Goal: Transaction & Acquisition: Purchase product/service

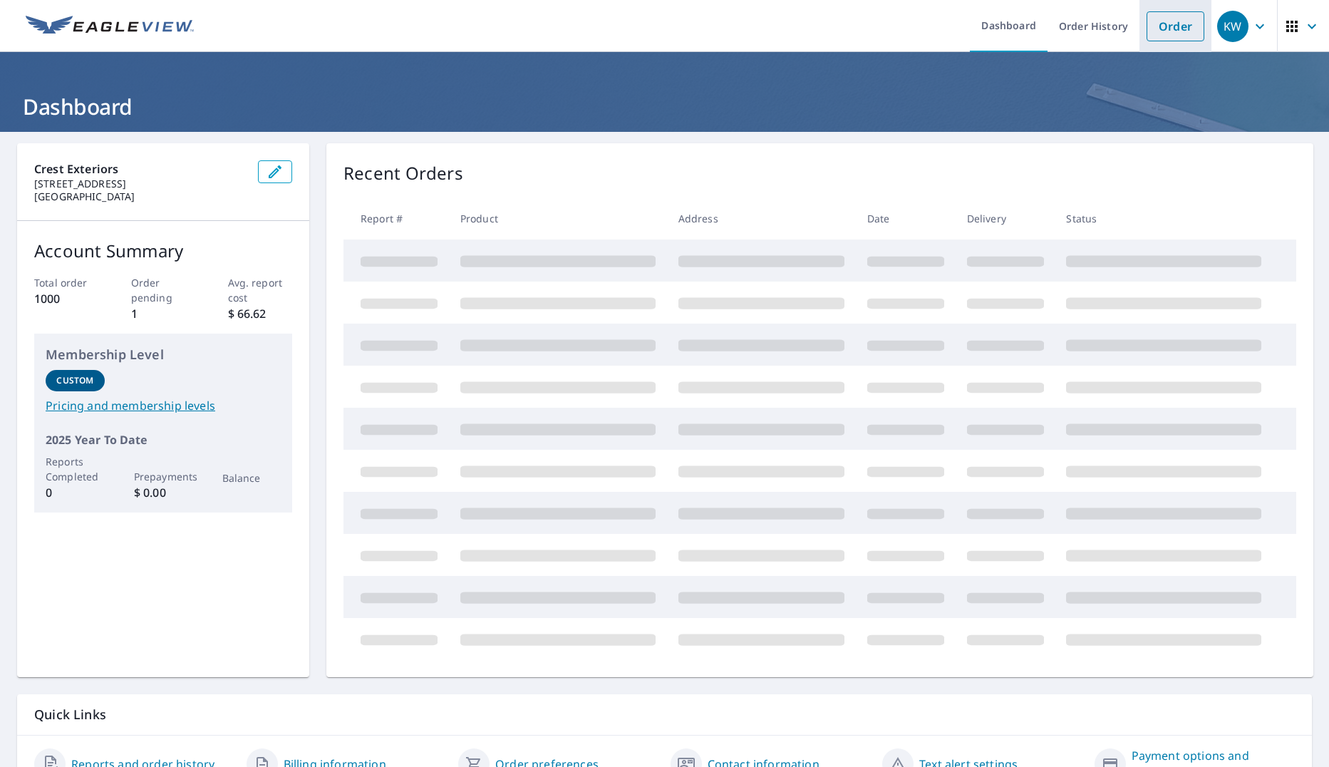
click at [1153, 27] on link "Order" at bounding box center [1176, 26] width 58 height 30
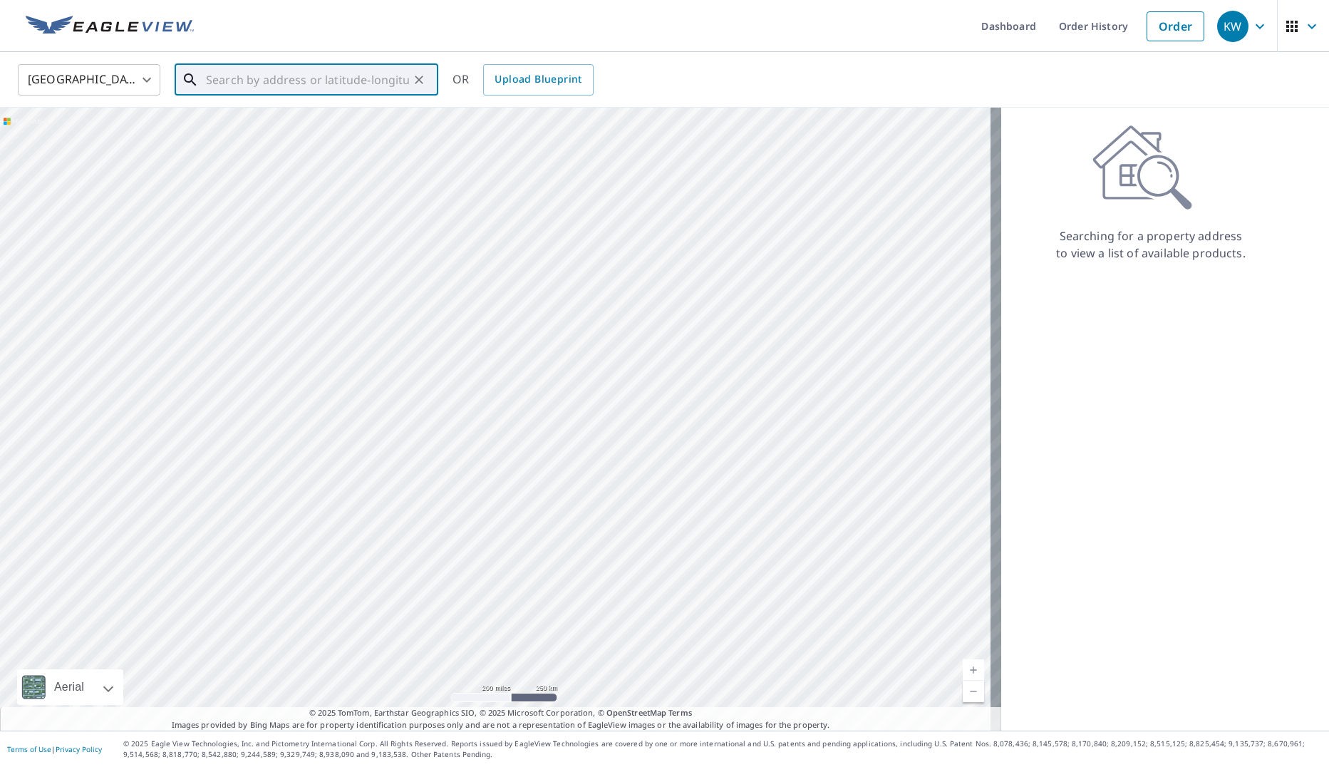
click at [253, 81] on input "text" at bounding box center [307, 80] width 203 height 40
click at [242, 133] on p "[GEOGRAPHIC_DATA][PERSON_NAME]" at bounding box center [315, 137] width 224 height 14
type input "[STREET_ADDRESS][PERSON_NAME]"
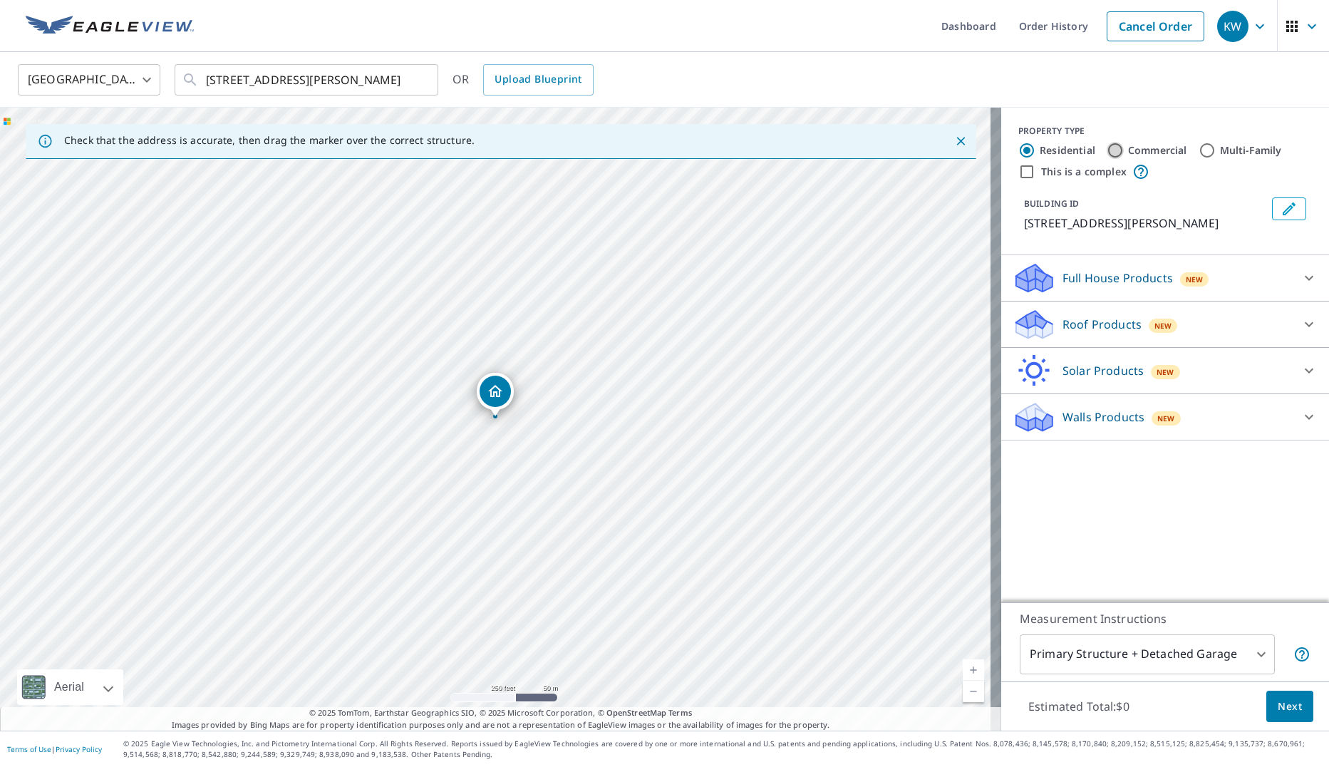
click at [1108, 150] on input "Commercial" at bounding box center [1115, 150] width 17 height 17
radio input "true"
type input "4"
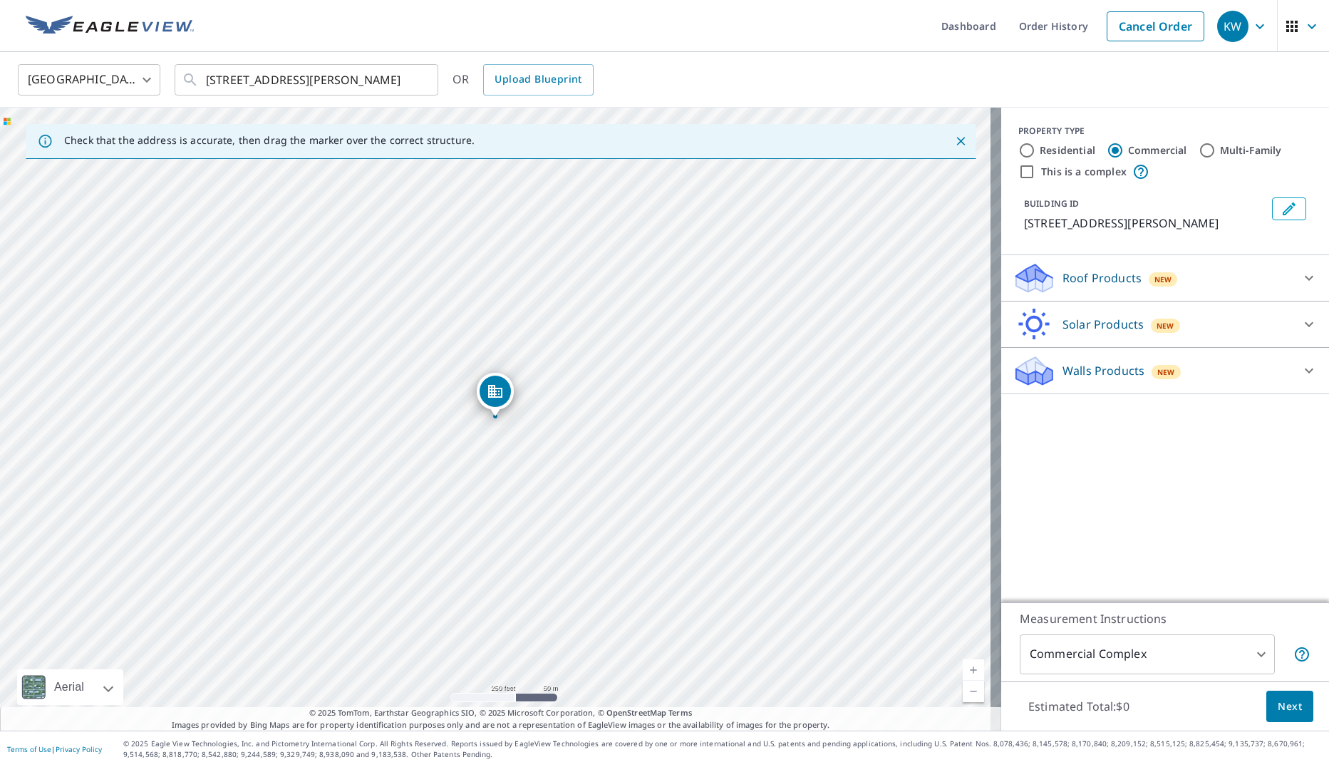
click at [1072, 270] on p "Roof Products" at bounding box center [1102, 277] width 79 height 17
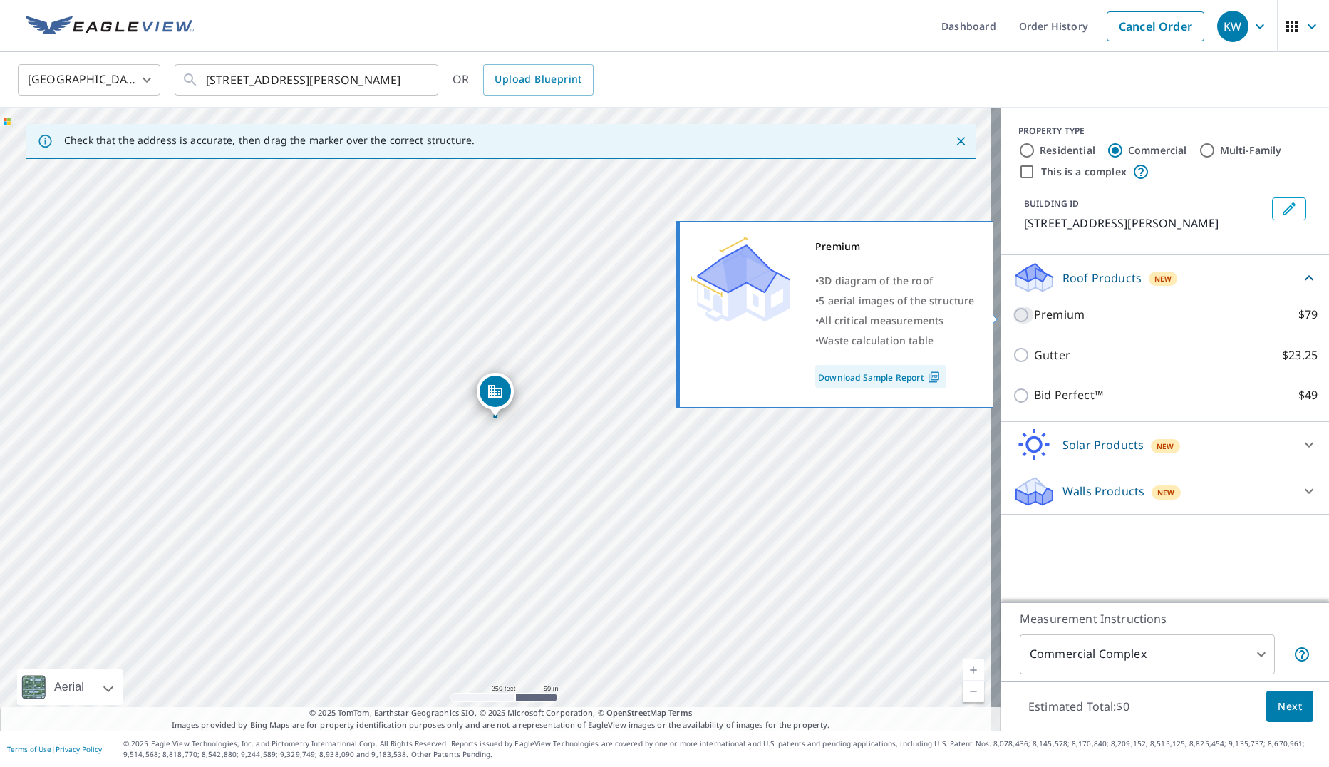
click at [1016, 314] on input "Premium $79" at bounding box center [1023, 314] width 21 height 17
checkbox input "true"
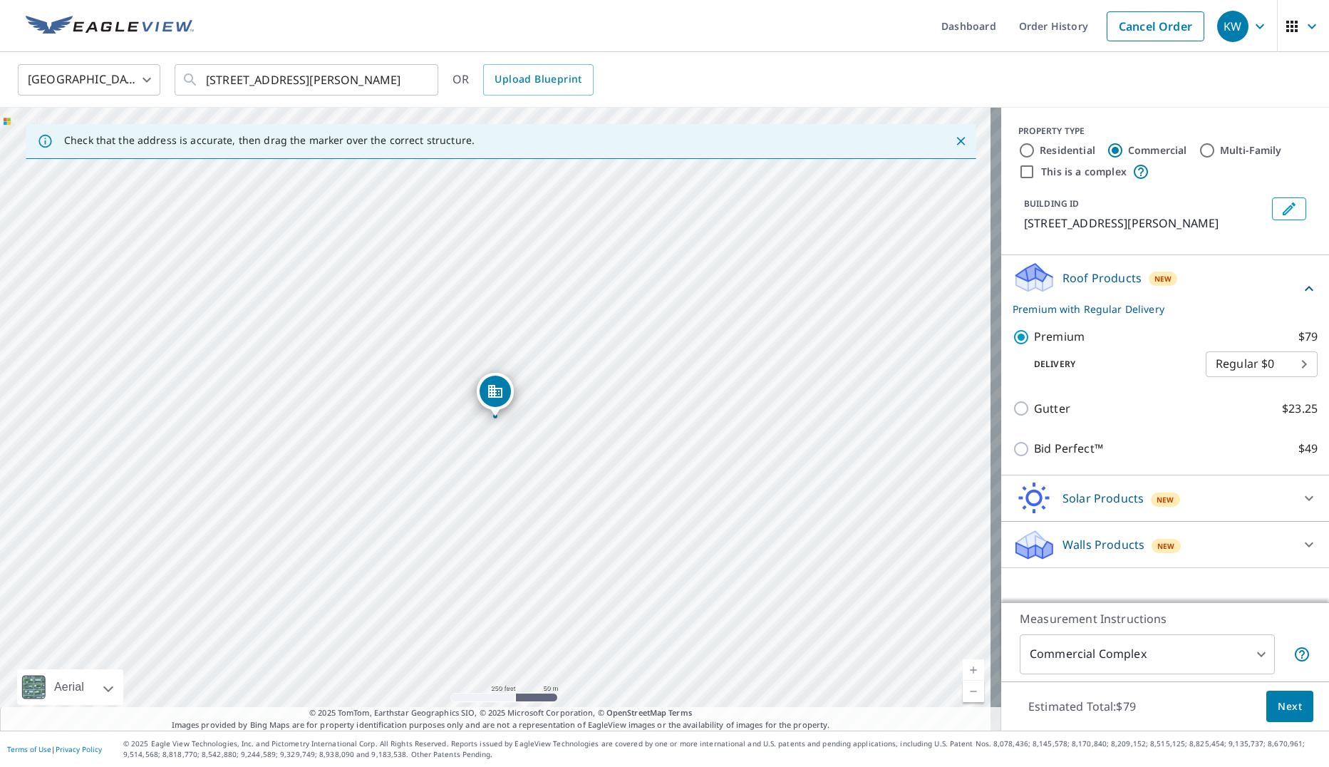
click at [1278, 708] on span "Next" at bounding box center [1290, 707] width 24 height 18
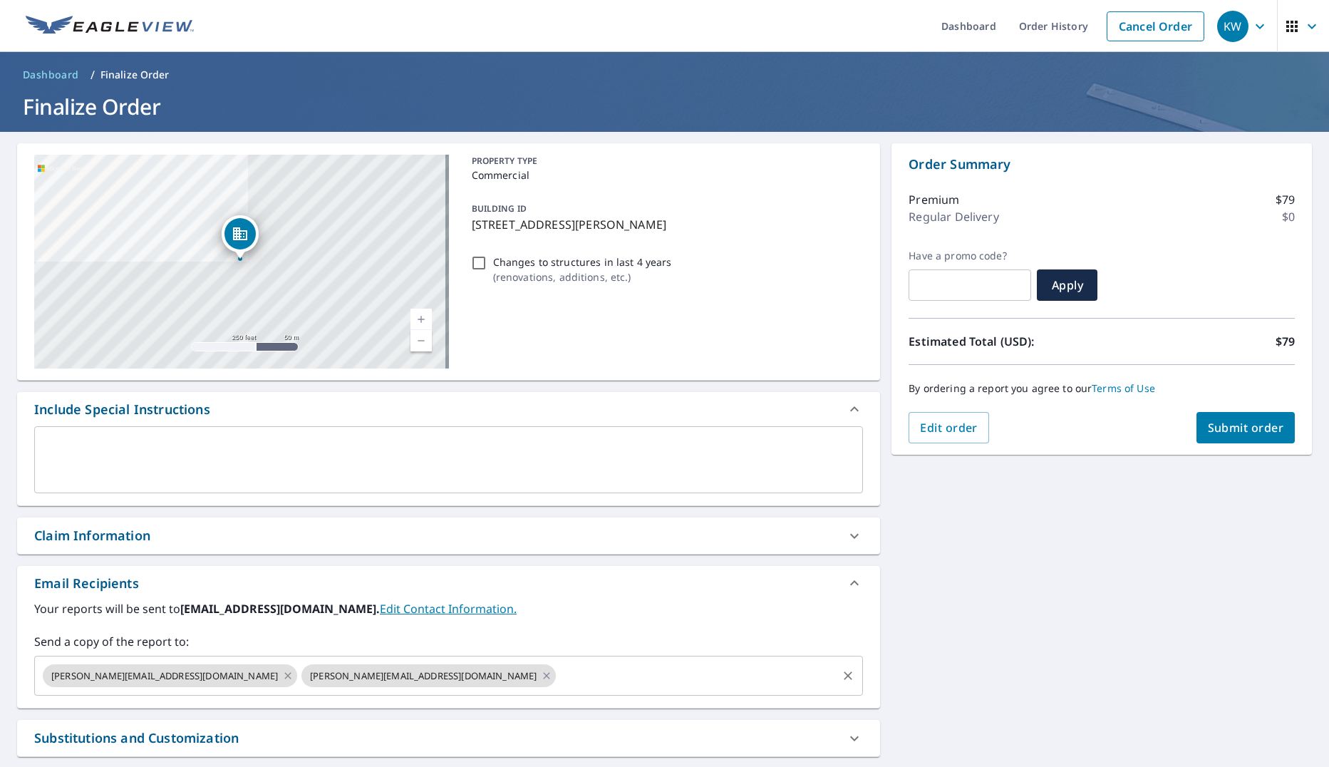
click at [282, 673] on icon at bounding box center [287, 676] width 11 height 16
click at [1220, 421] on span "Submit order" at bounding box center [1246, 428] width 76 height 16
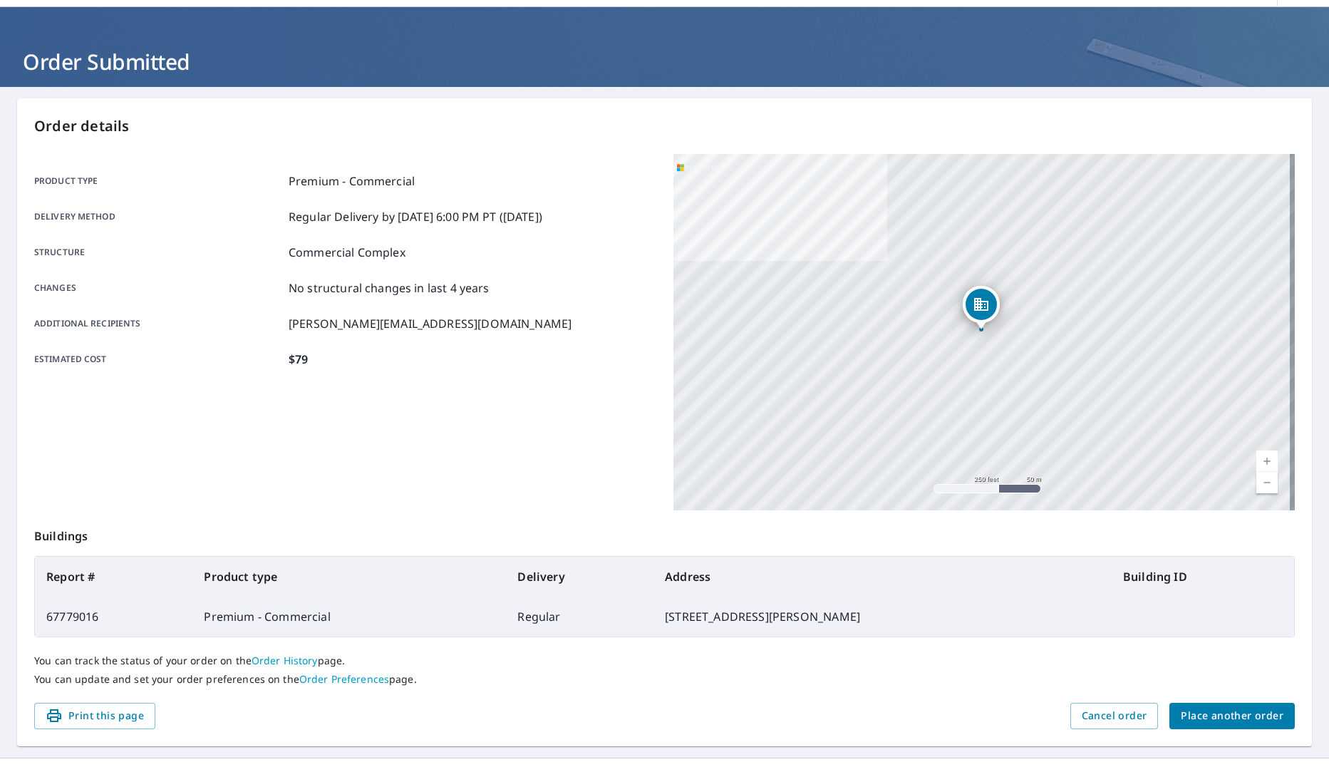
scroll to position [72, 0]
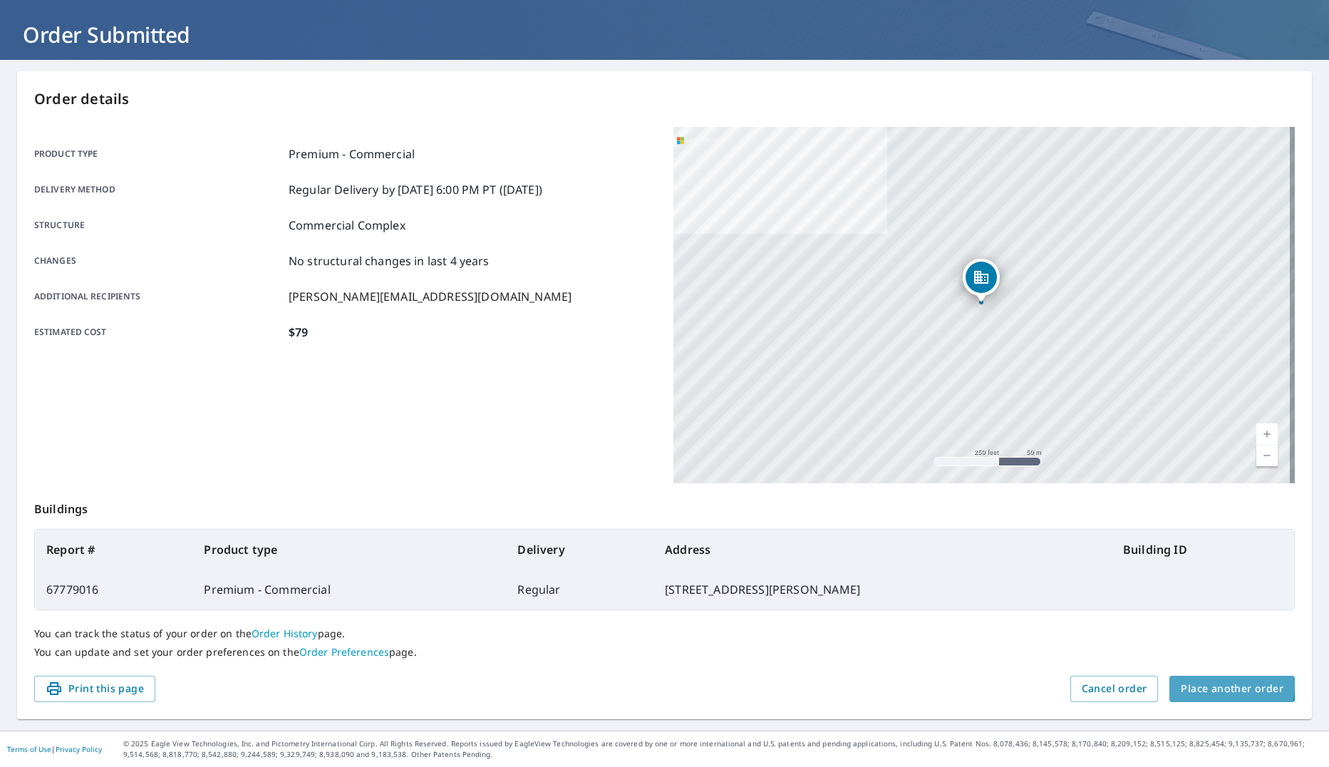
click at [1202, 686] on span "Place another order" at bounding box center [1232, 689] width 103 height 18
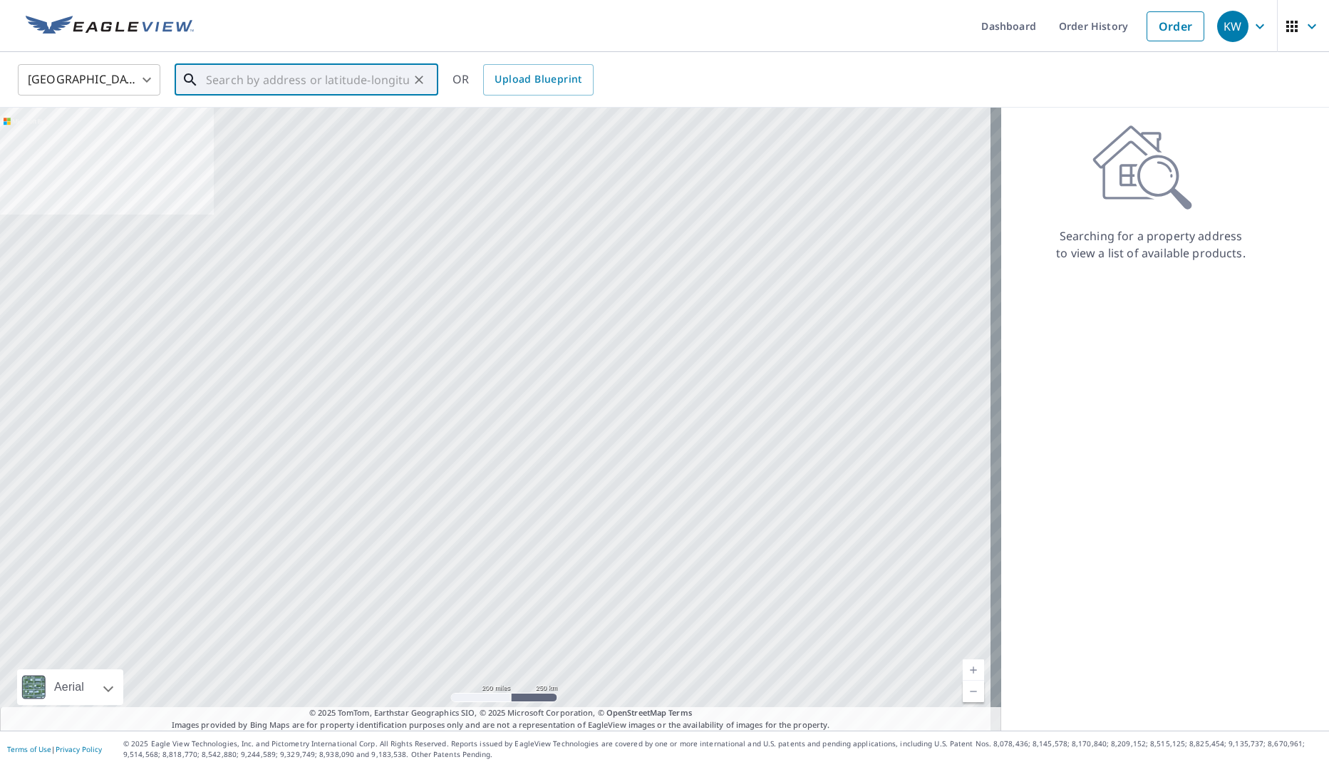
click at [227, 77] on input "text" at bounding box center [307, 80] width 203 height 40
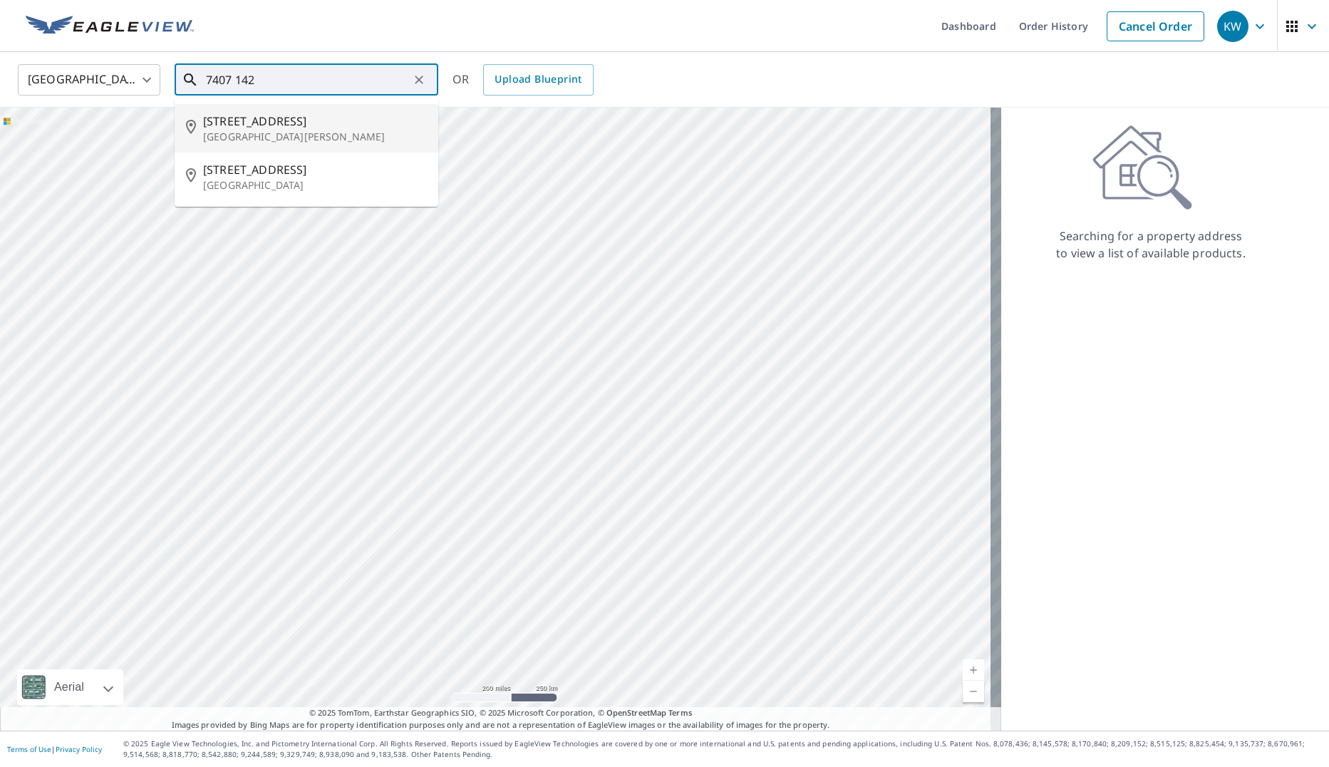
click at [252, 133] on p "[GEOGRAPHIC_DATA][PERSON_NAME]" at bounding box center [315, 137] width 224 height 14
type input "[STREET_ADDRESS][PERSON_NAME]"
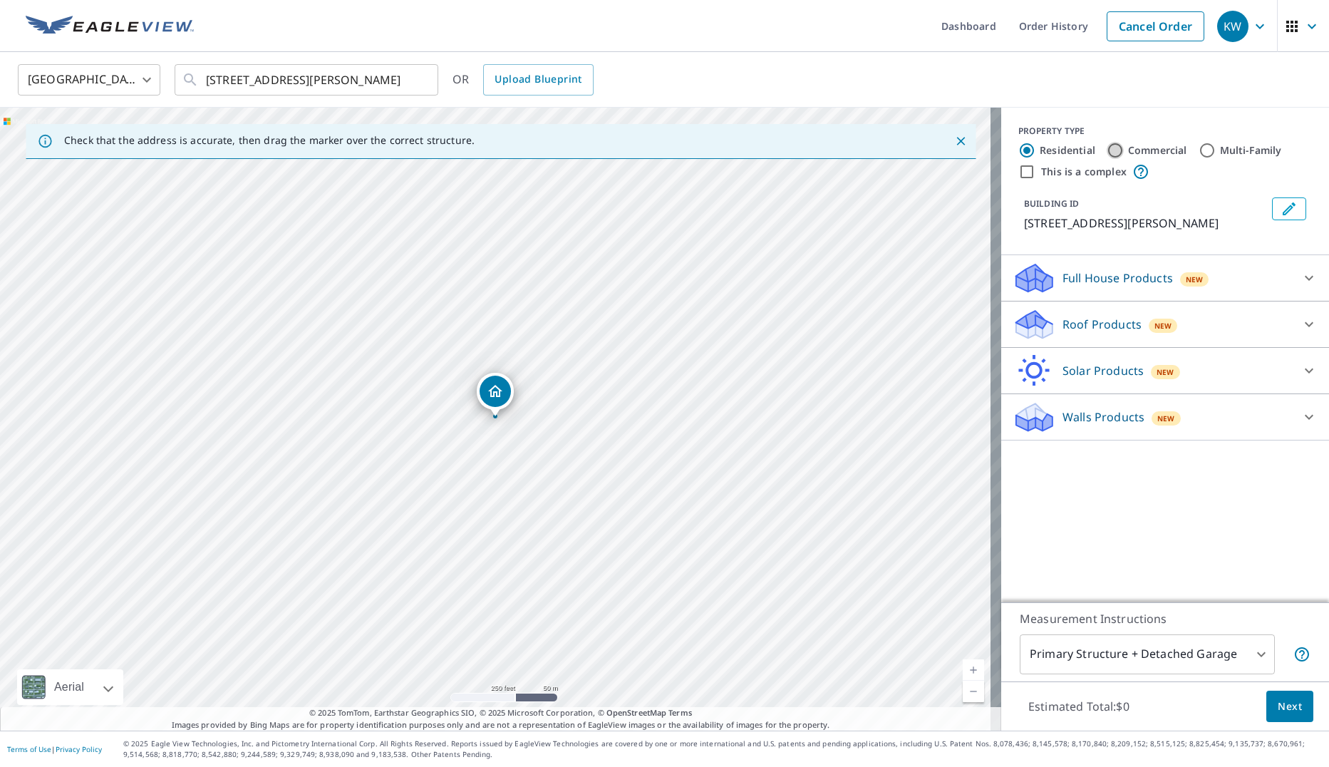
click at [1107, 145] on input "Commercial" at bounding box center [1115, 150] width 17 height 17
radio input "true"
type input "4"
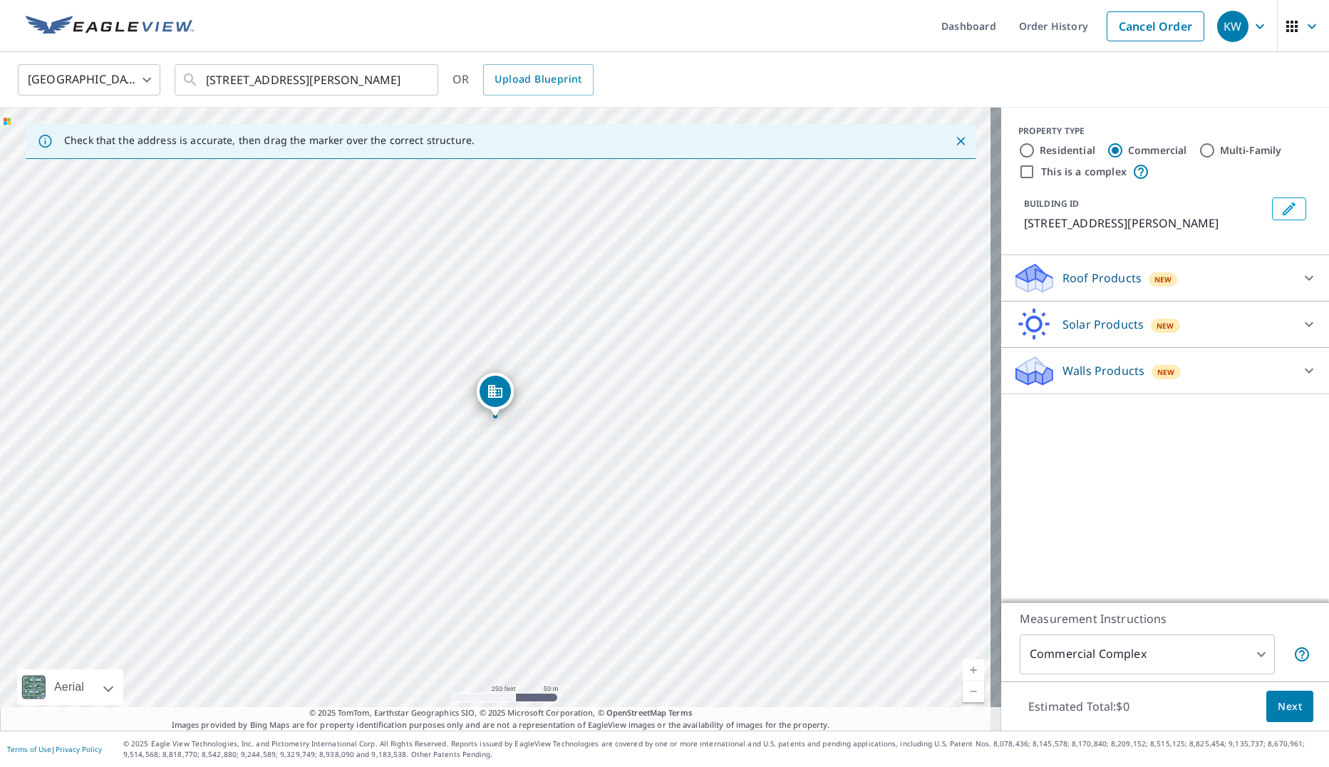
click at [1026, 277] on icon at bounding box center [1034, 273] width 36 height 18
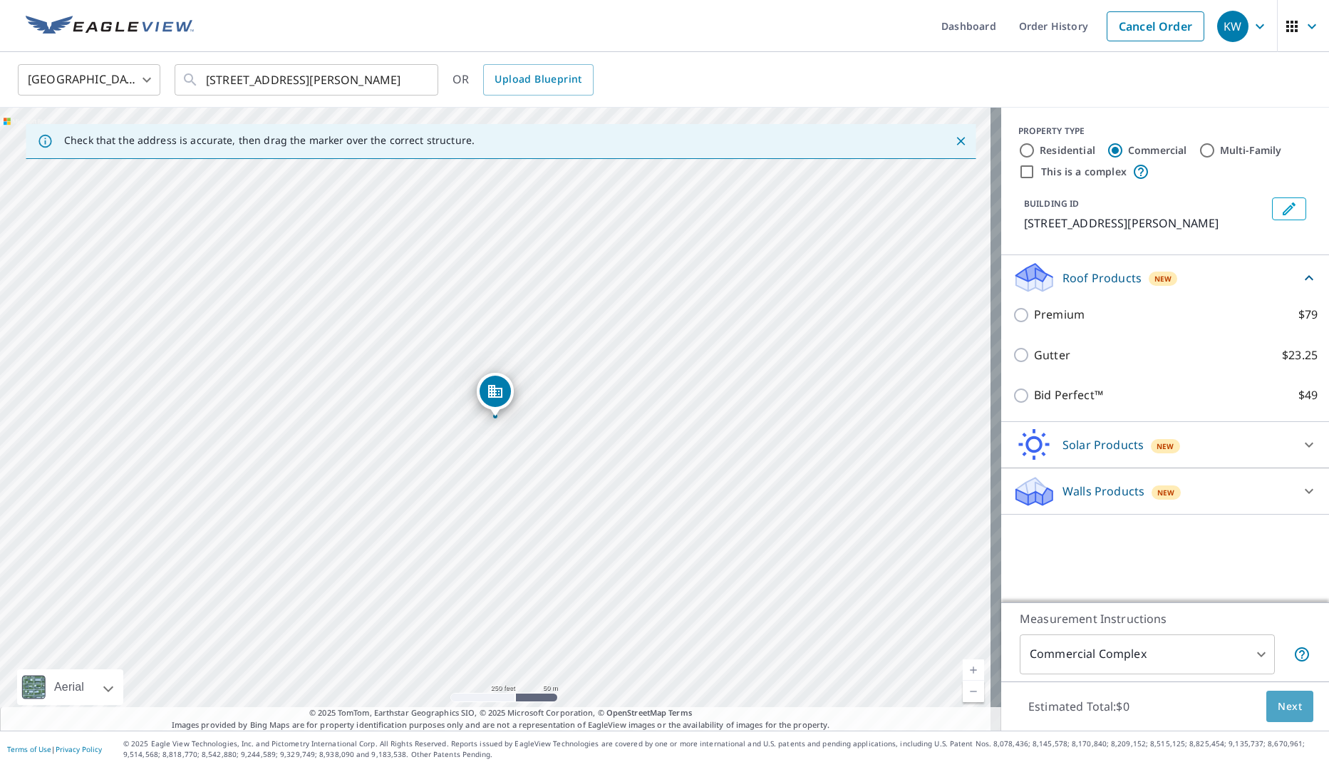
click at [1278, 708] on span "Next" at bounding box center [1290, 707] width 24 height 18
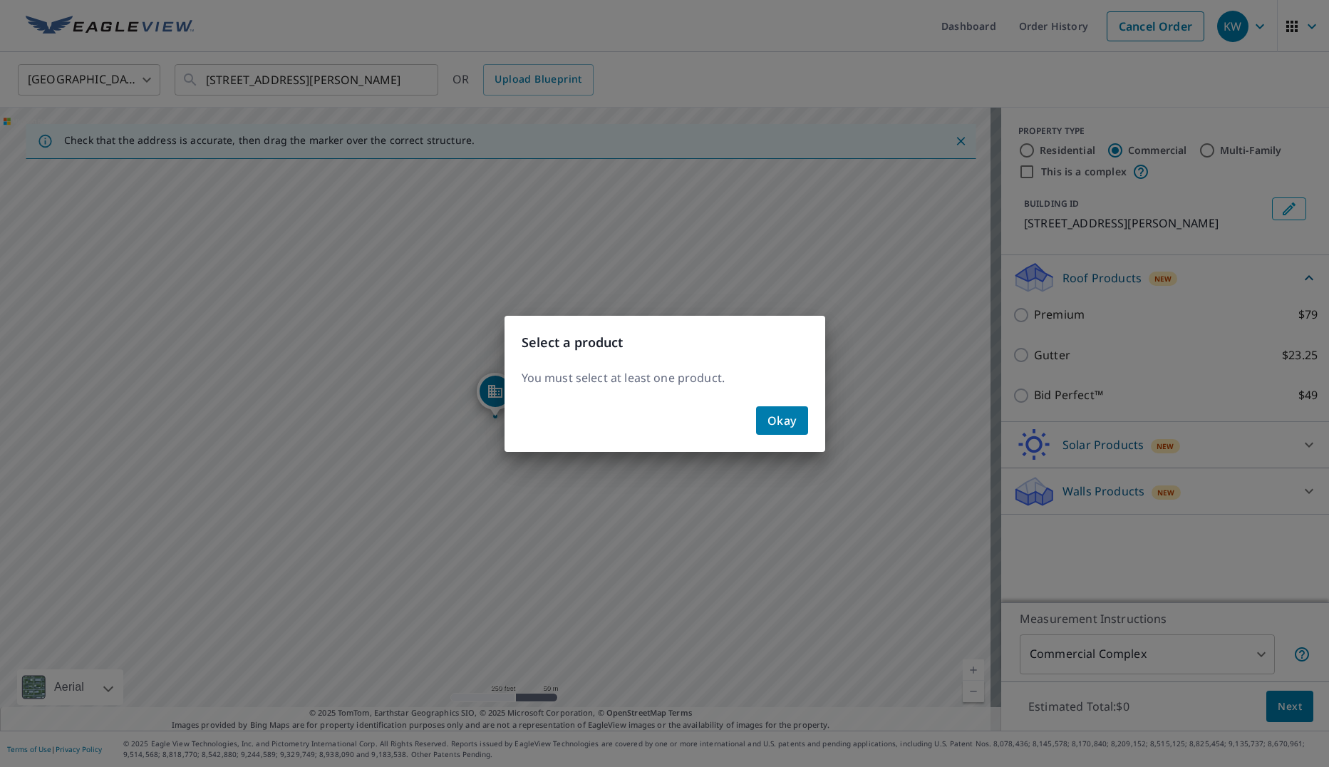
click at [1011, 313] on div "Select a product You must select at least one product. Okay" at bounding box center [664, 383] width 1329 height 767
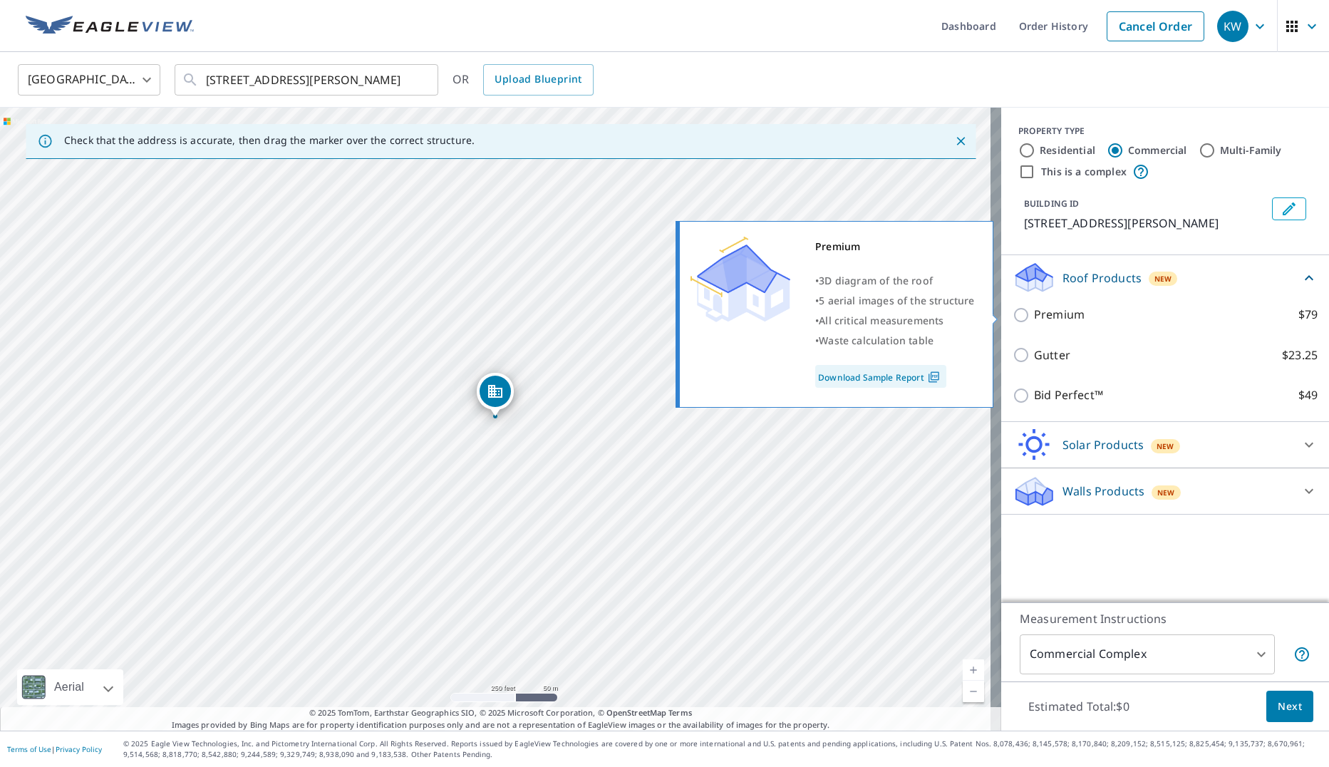
click at [1013, 313] on input "Premium $79" at bounding box center [1023, 314] width 21 height 17
checkbox input "true"
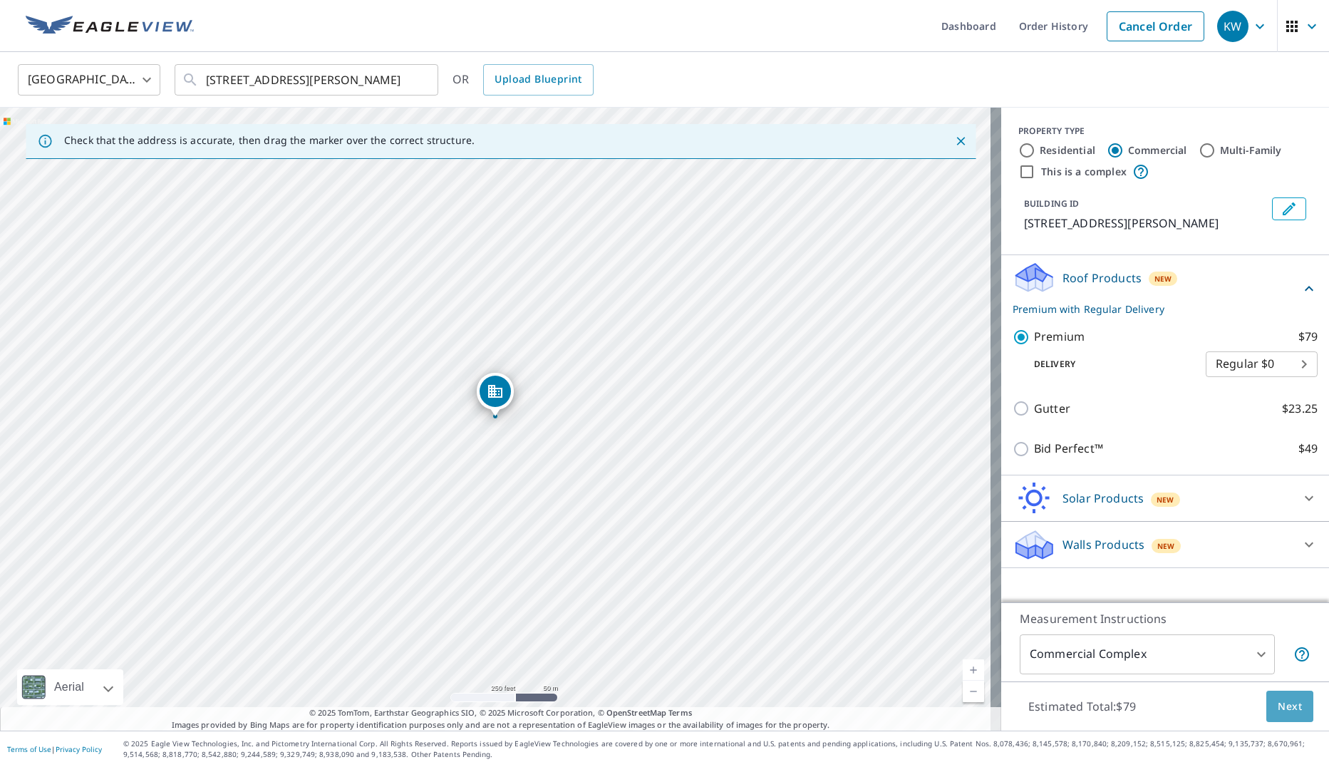
click at [1278, 705] on span "Next" at bounding box center [1290, 707] width 24 height 18
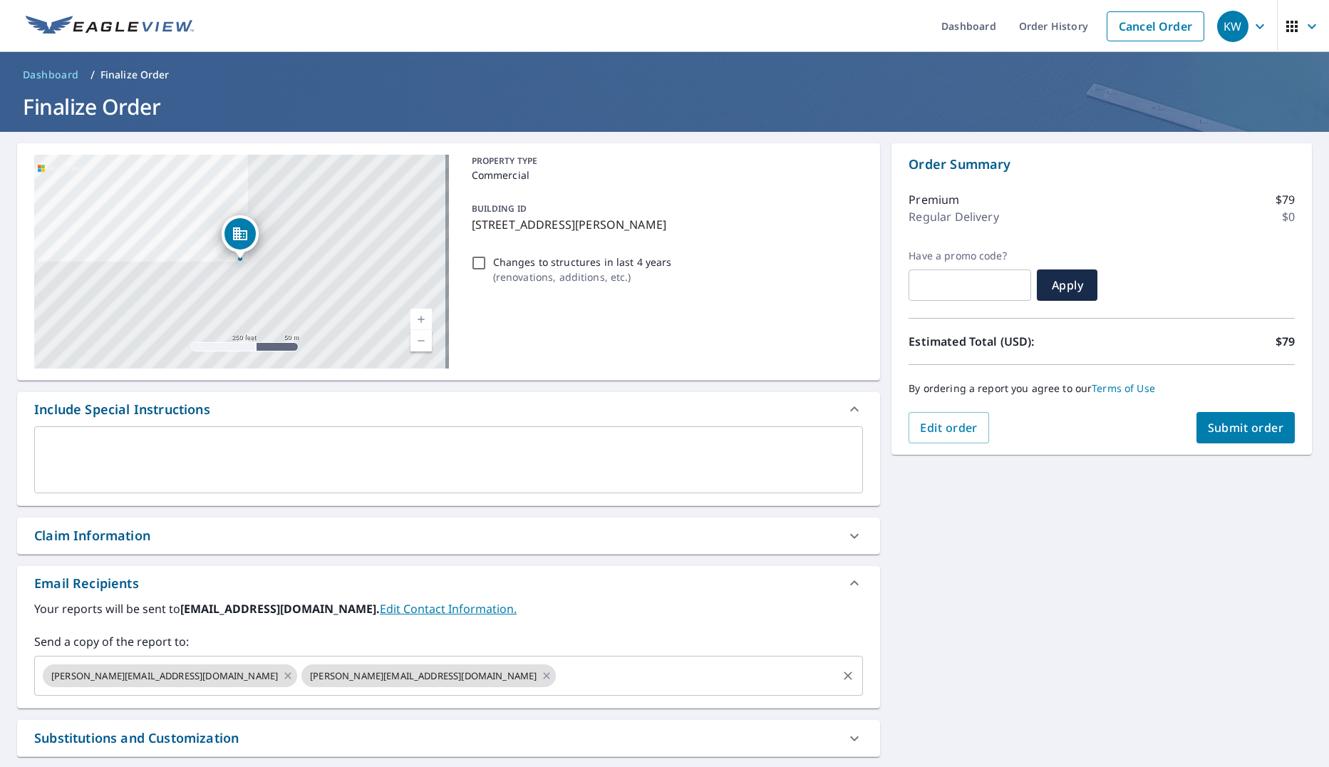
click at [282, 672] on icon at bounding box center [287, 676] width 11 height 16
click at [1221, 423] on span "Submit order" at bounding box center [1246, 428] width 76 height 16
